Goal: Task Accomplishment & Management: Manage account settings

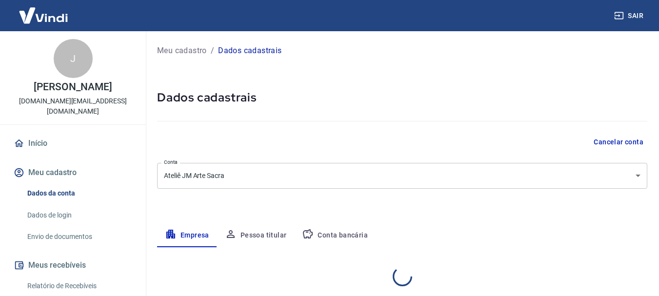
select select "GO"
select select "business"
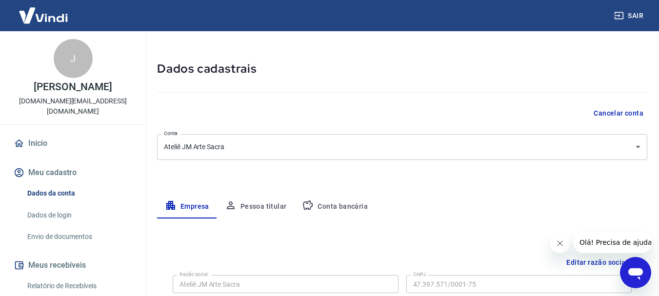
scroll to position [28, 0]
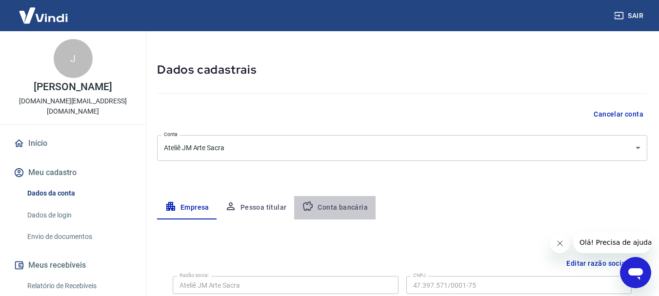
click at [343, 210] on button "Conta bancária" at bounding box center [334, 207] width 81 height 23
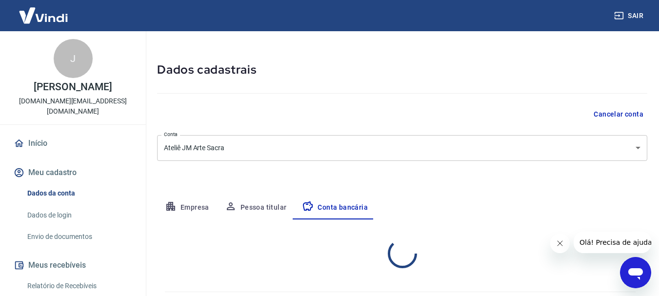
select select "1"
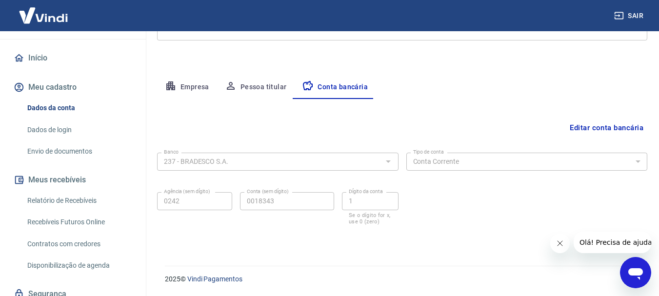
scroll to position [86, 0]
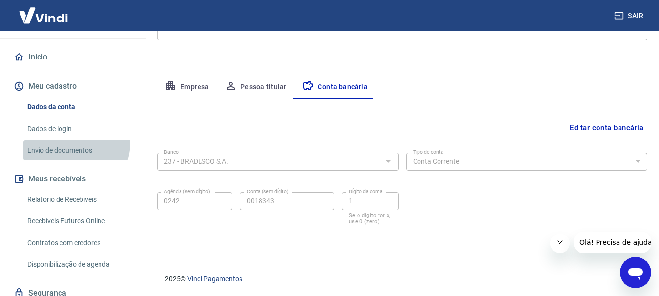
click at [72, 140] on link "Envio de documentos" at bounding box center [78, 150] width 111 height 20
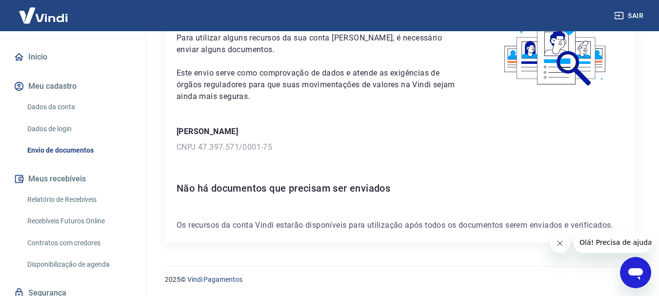
scroll to position [70, 0]
click at [467, 227] on p "Os recursos da conta Vindi estarão disponíveis para utilização após todos os do…" at bounding box center [400, 225] width 447 height 12
click at [553, 239] on button "Fechar mensagem da empresa" at bounding box center [560, 244] width 20 height 20
